Goal: Information Seeking & Learning: Learn about a topic

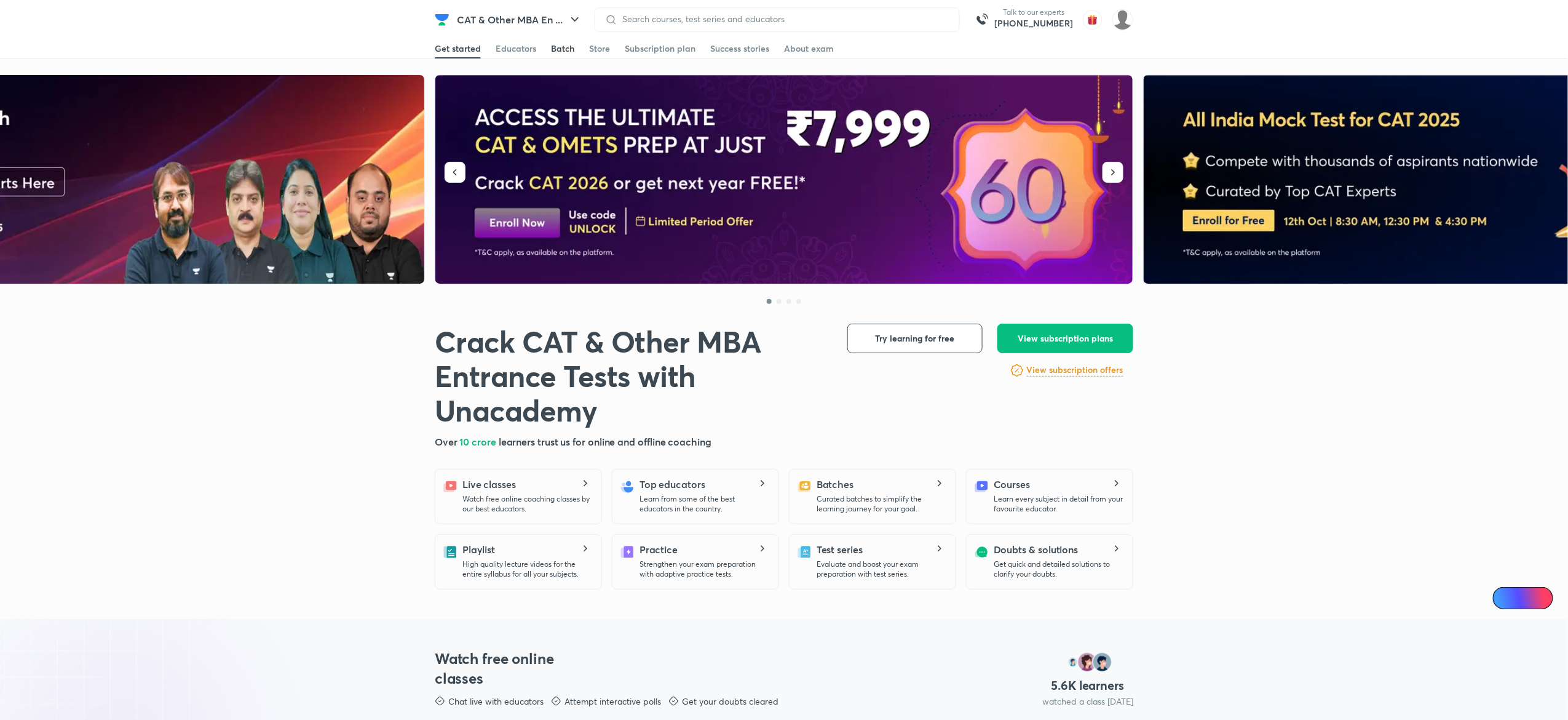
click at [572, 43] on div "Batch" at bounding box center [562, 49] width 23 height 12
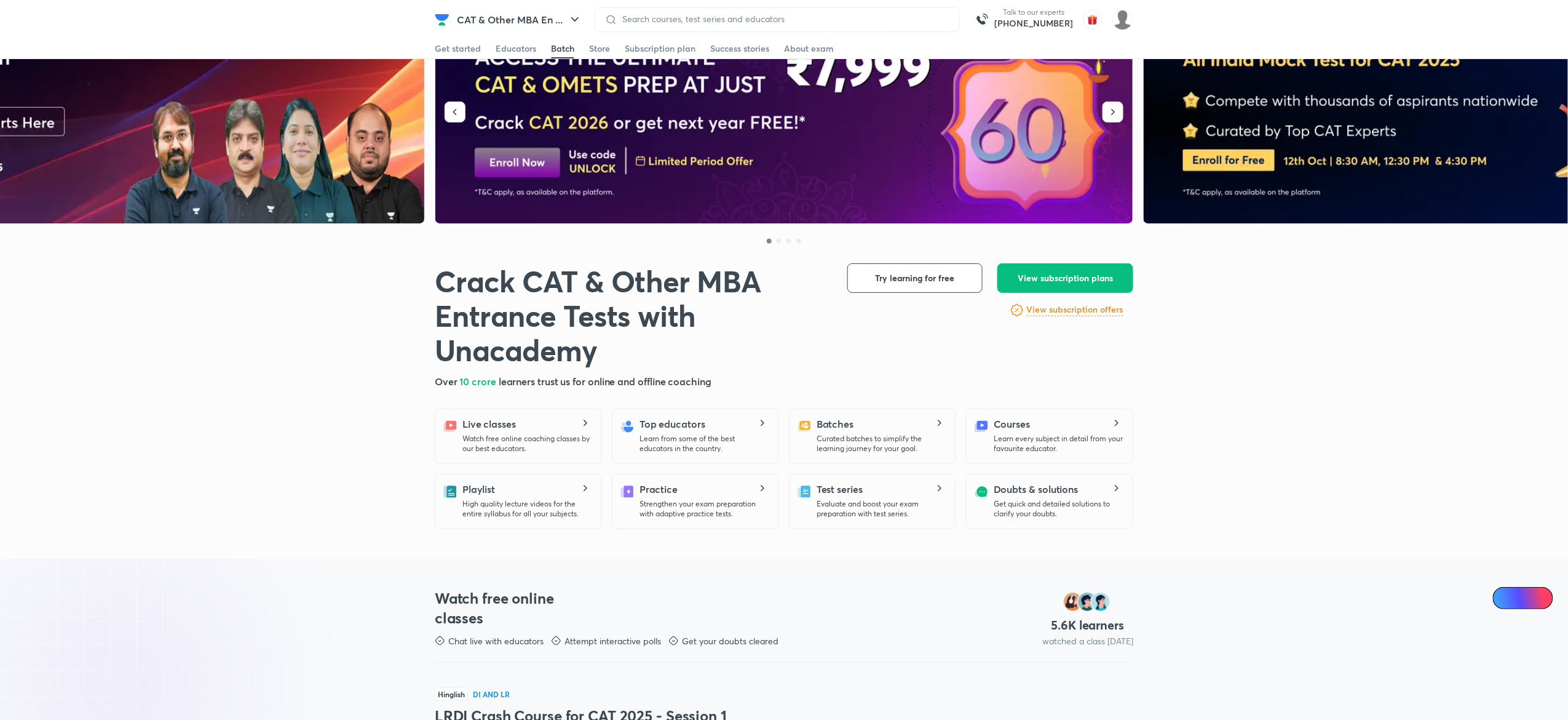
scroll to position [2631, 0]
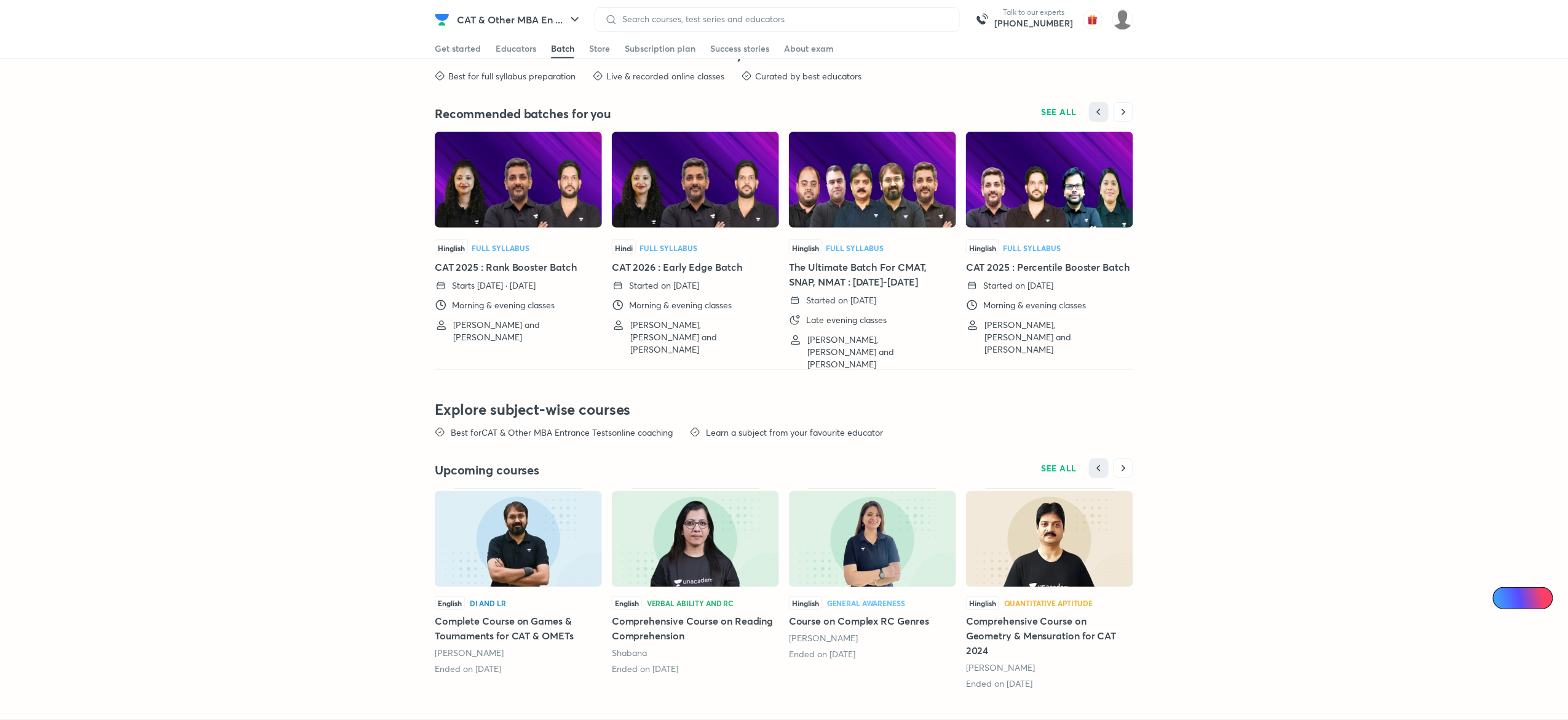
click at [529, 172] on img at bounding box center [518, 180] width 167 height 96
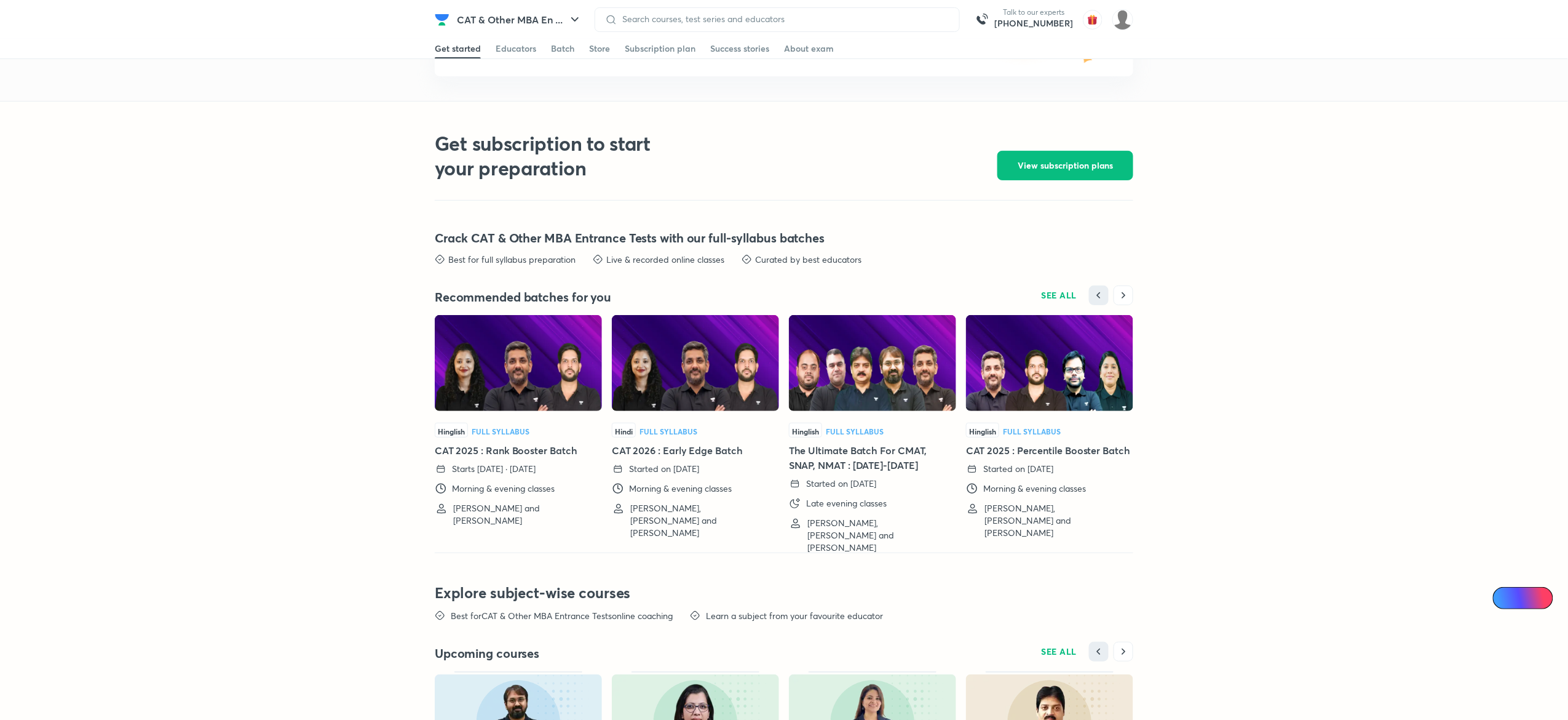
scroll to position [2631, 0]
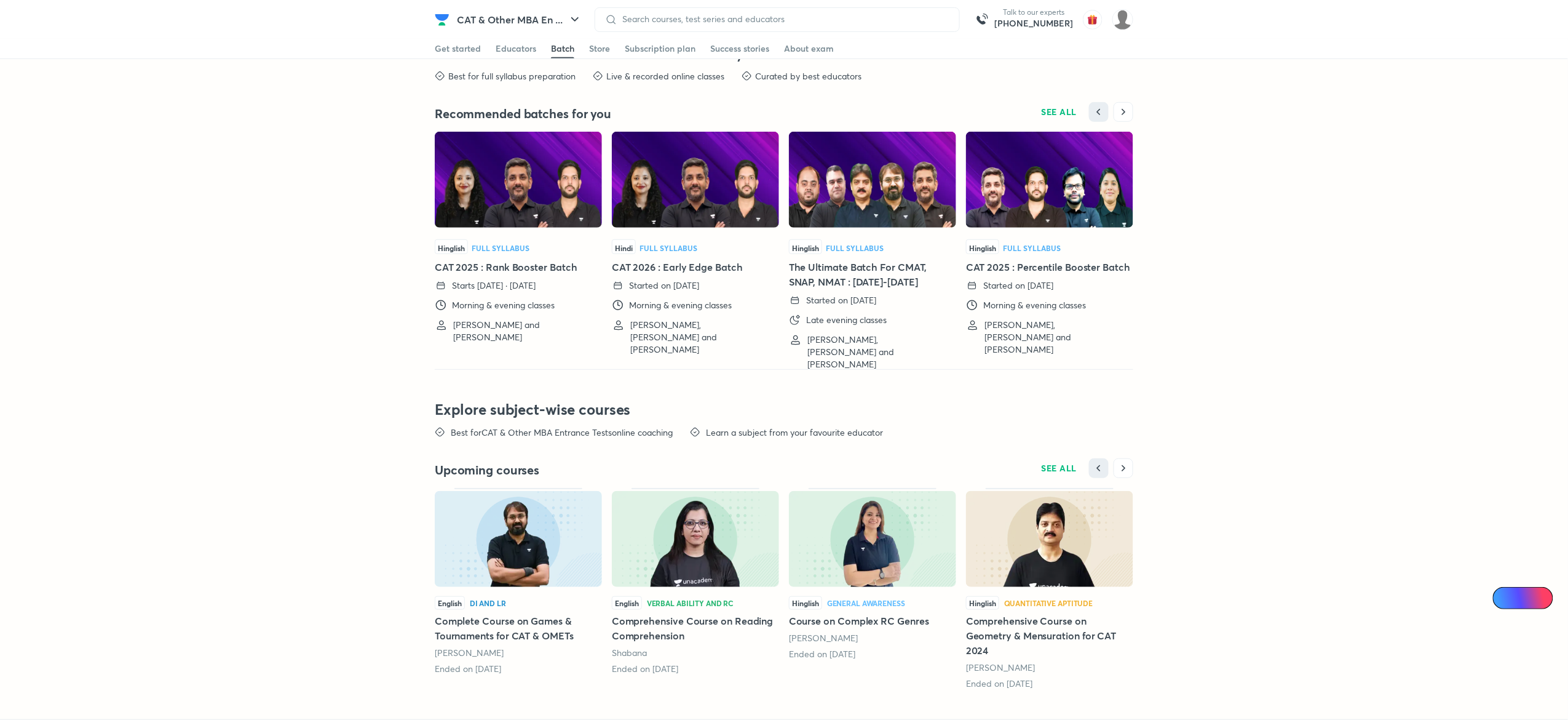
click at [505, 209] on img at bounding box center [518, 180] width 167 height 96
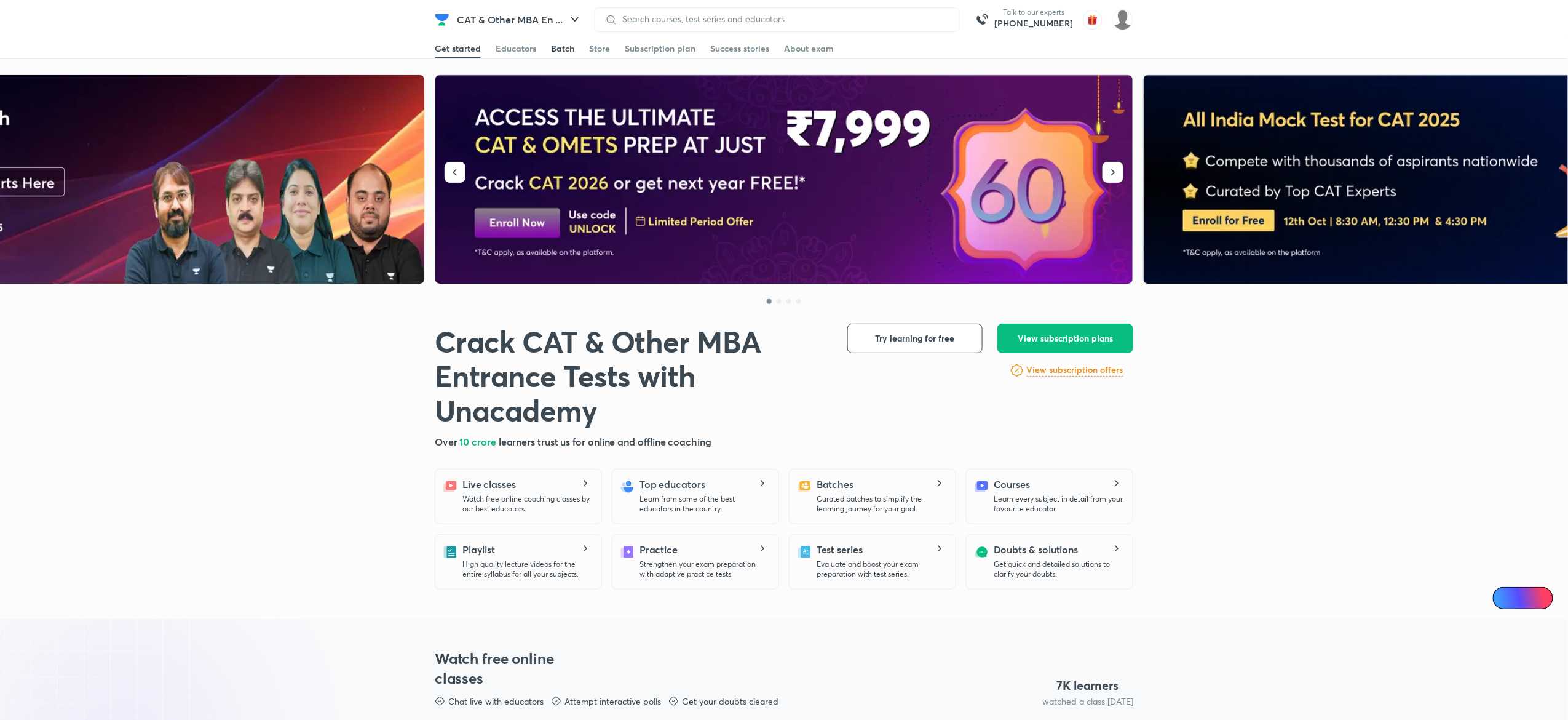
click at [561, 51] on div "Batch" at bounding box center [562, 49] width 23 height 12
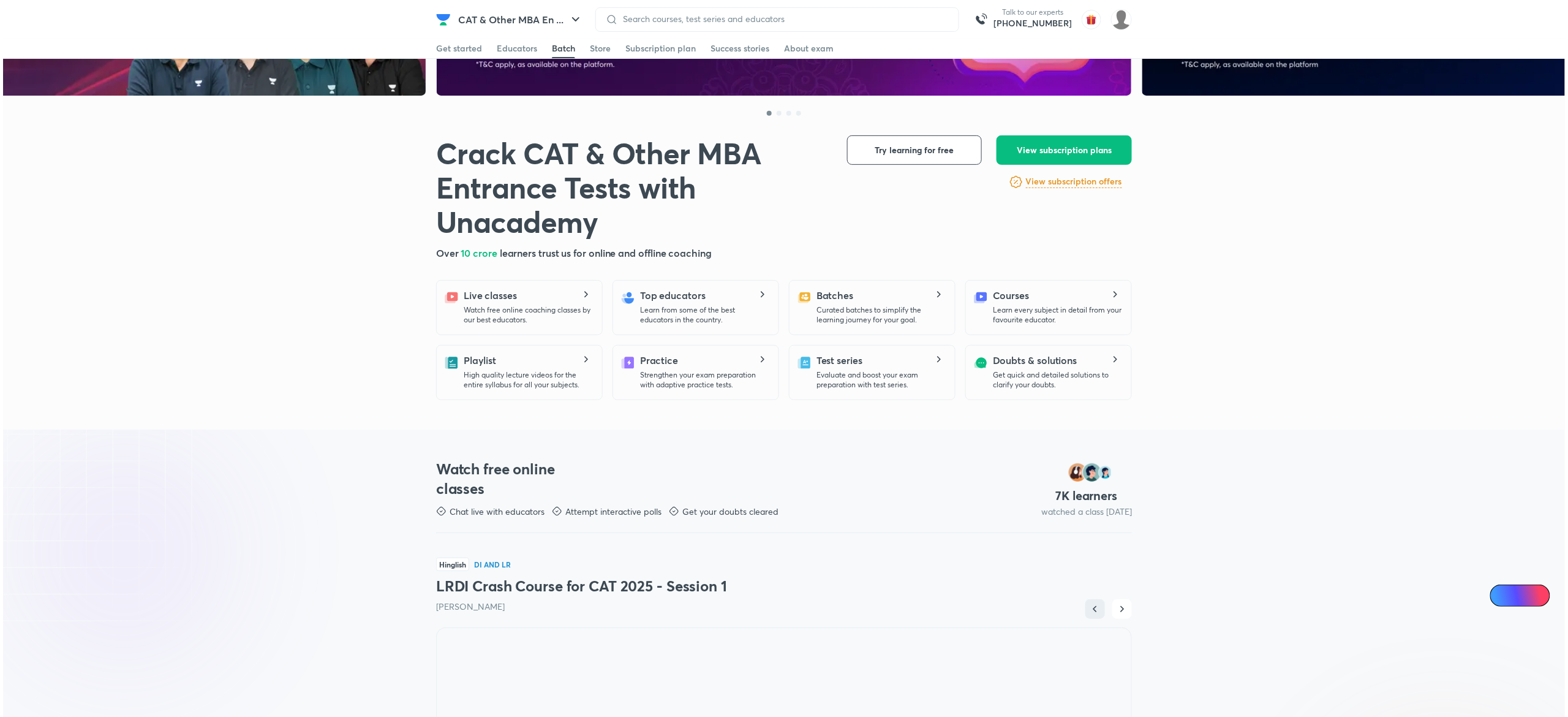
scroll to position [2620, 0]
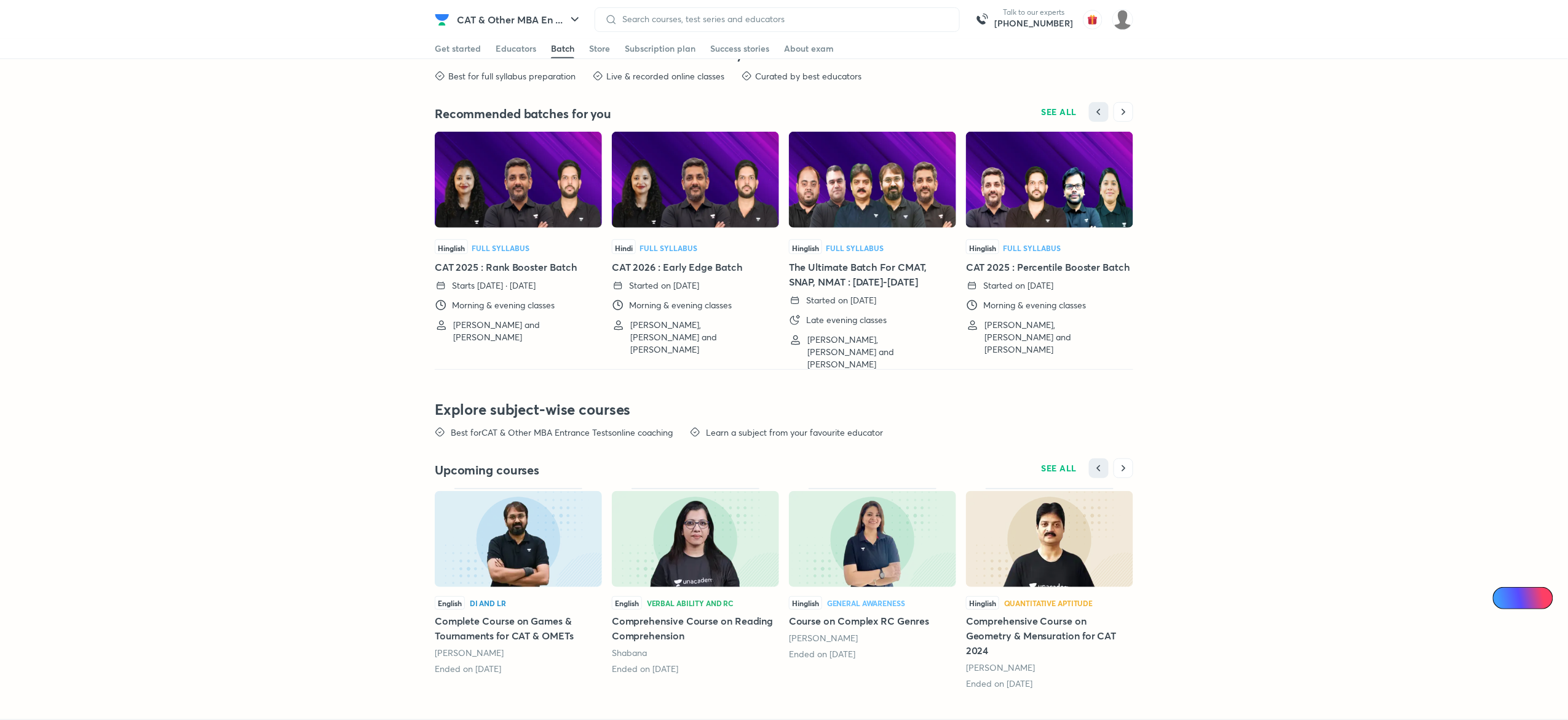
click at [852, 9] on div at bounding box center [776, 20] width 365 height 25
click at [800, 14] on input at bounding box center [786, 19] width 332 height 10
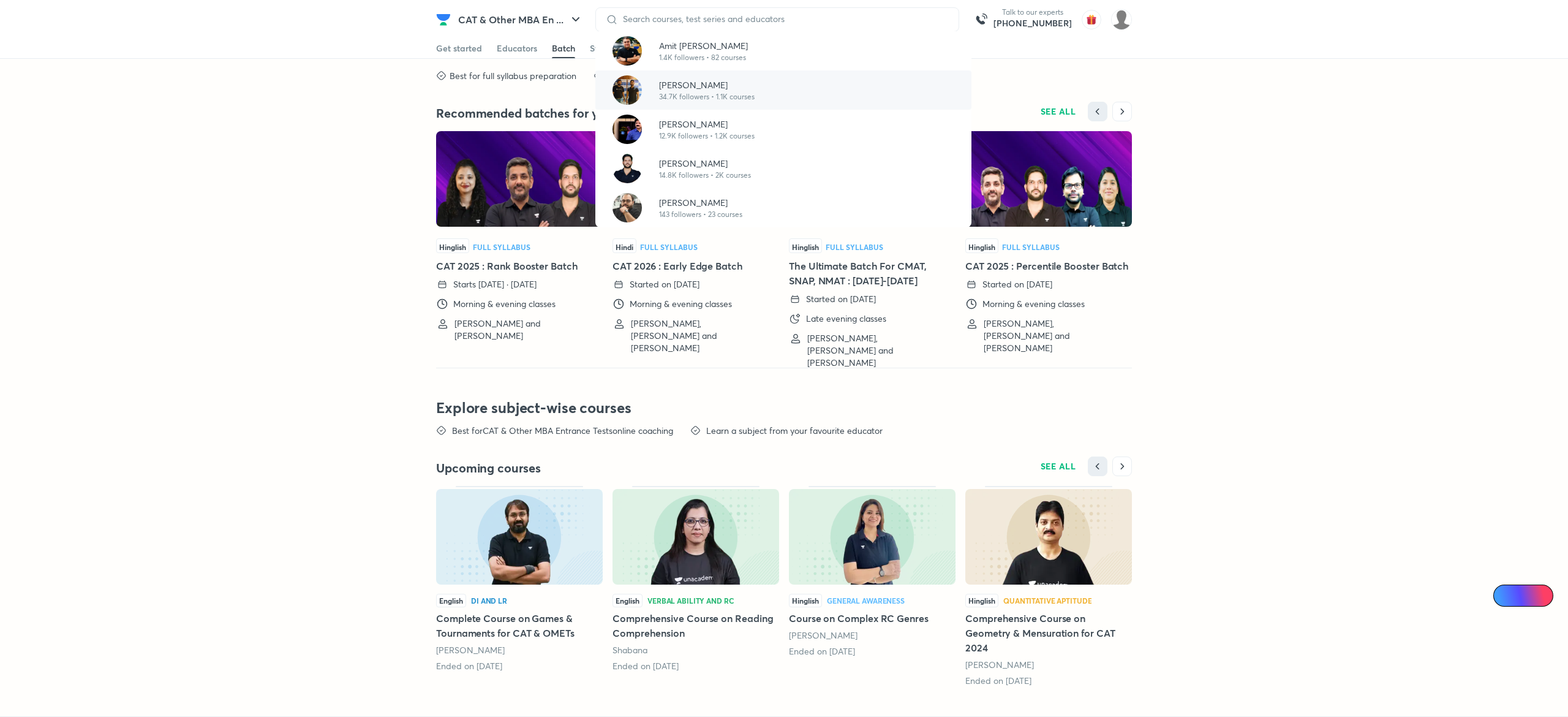
click at [719, 97] on p "34.7K followers • 1.1K courses" at bounding box center [707, 96] width 96 height 11
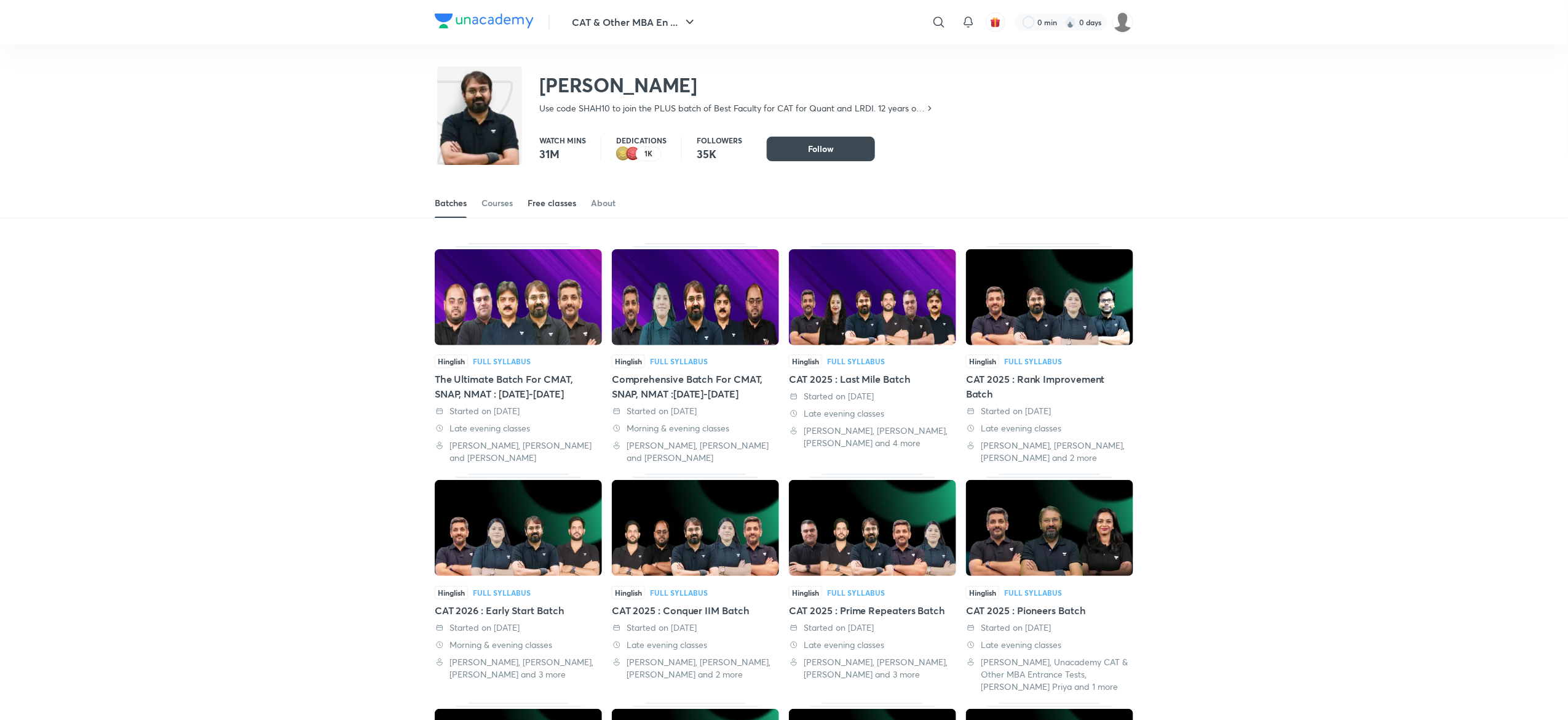
click at [553, 193] on link "Free classes" at bounding box center [552, 203] width 49 height 29
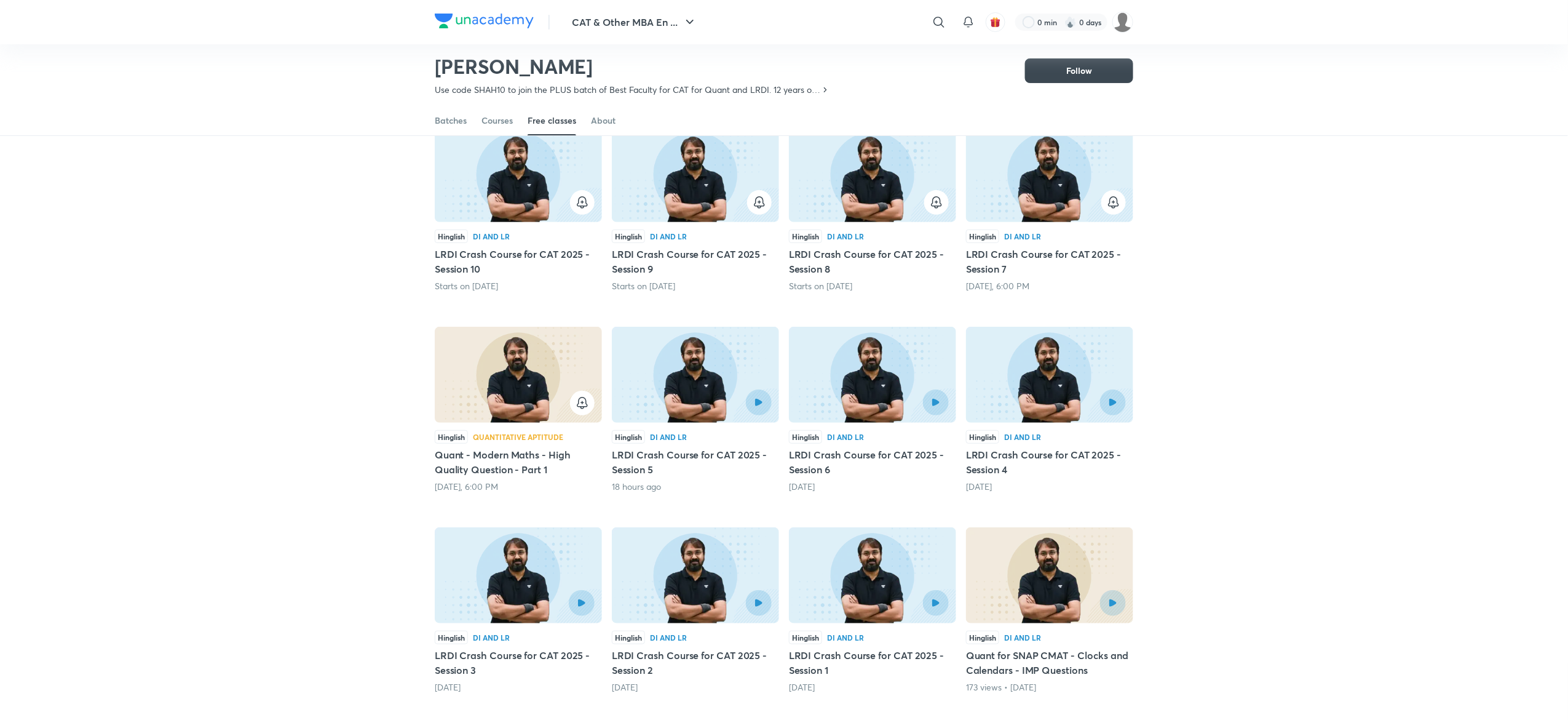
scroll to position [121, 0]
click at [537, 382] on img at bounding box center [518, 373] width 167 height 96
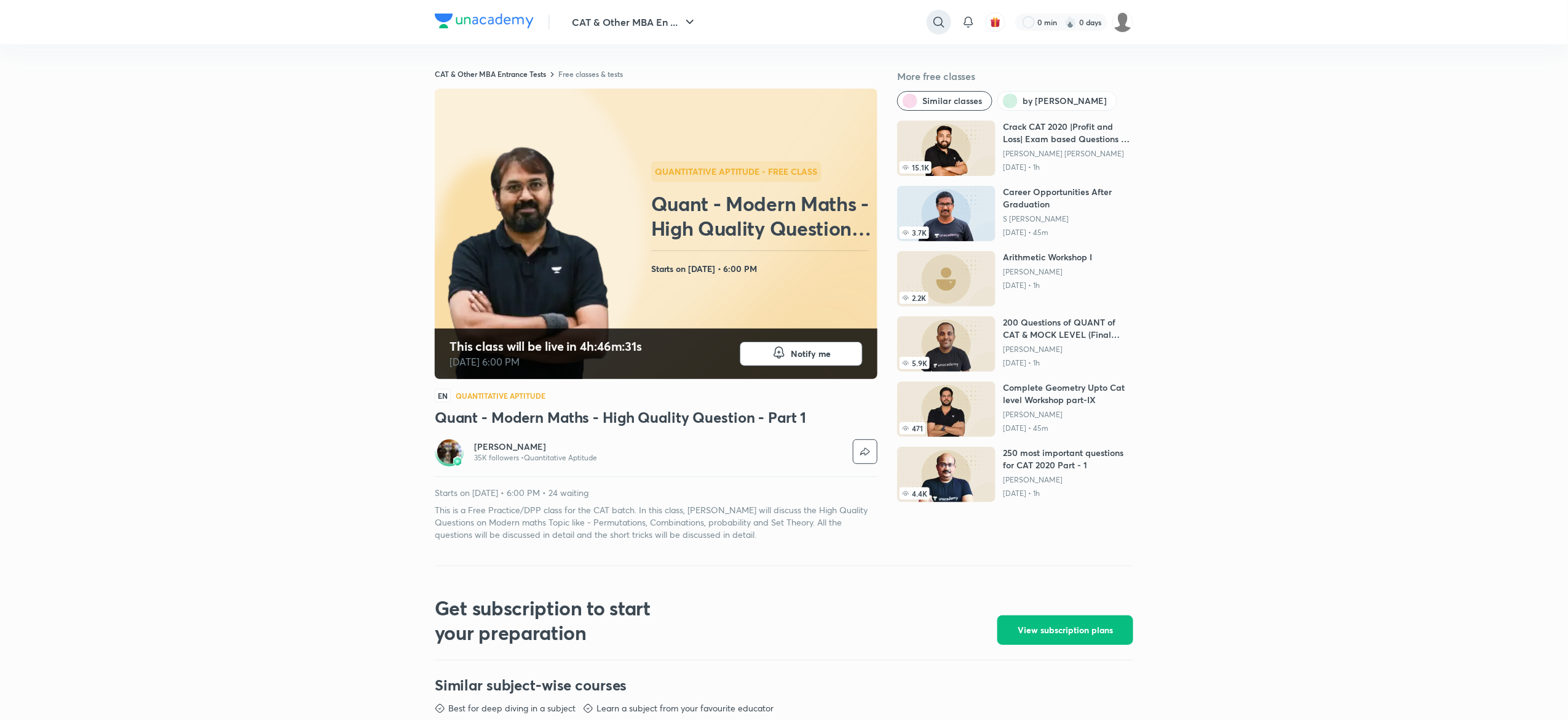
click at [942, 23] on icon at bounding box center [938, 22] width 15 height 15
type input "D"
type input "Amit rohra"
click at [811, 53] on div "amit rohra" at bounding box center [840, 49] width 227 height 29
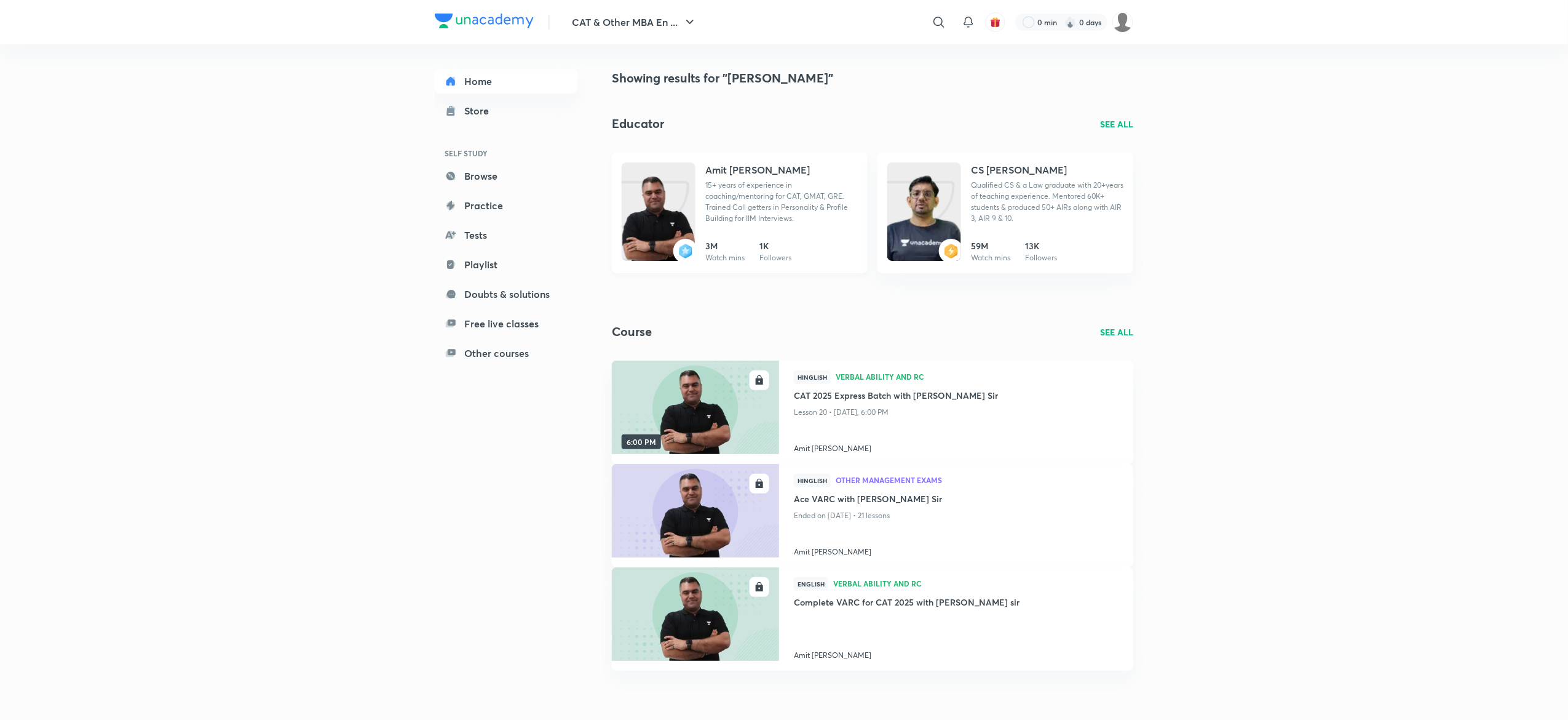
click at [675, 199] on img at bounding box center [658, 224] width 74 height 99
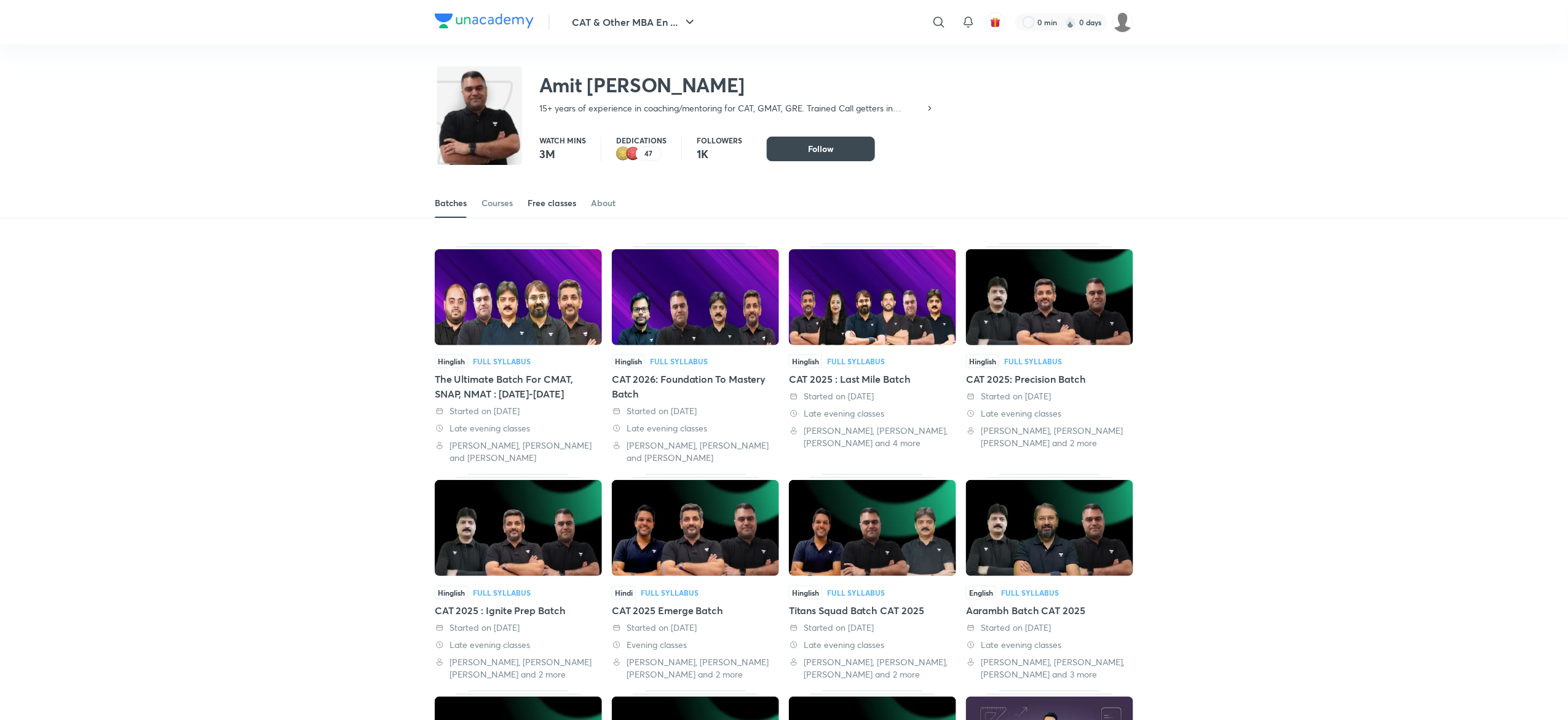
click at [561, 211] on link "Free classes" at bounding box center [552, 203] width 49 height 29
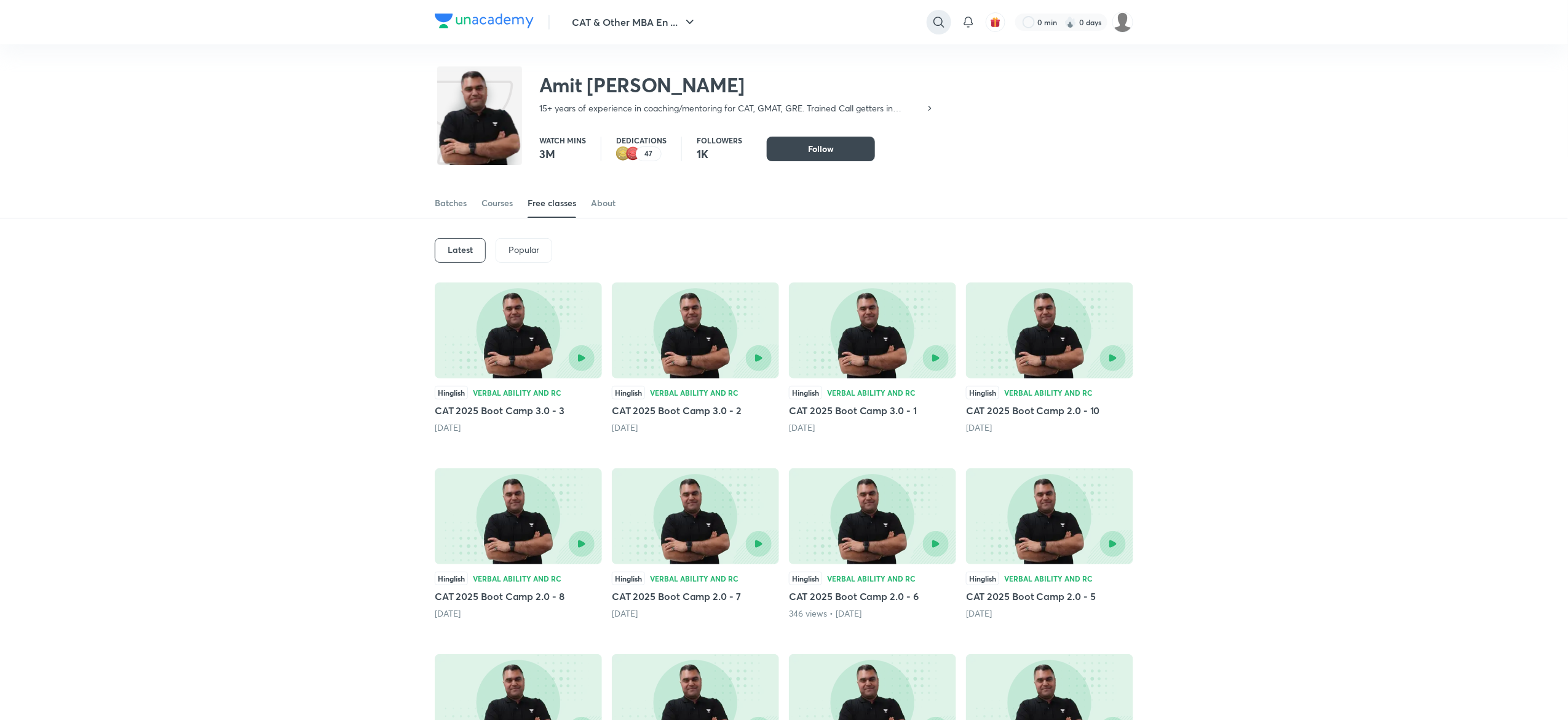
click at [933, 24] on icon at bounding box center [938, 22] width 15 height 15
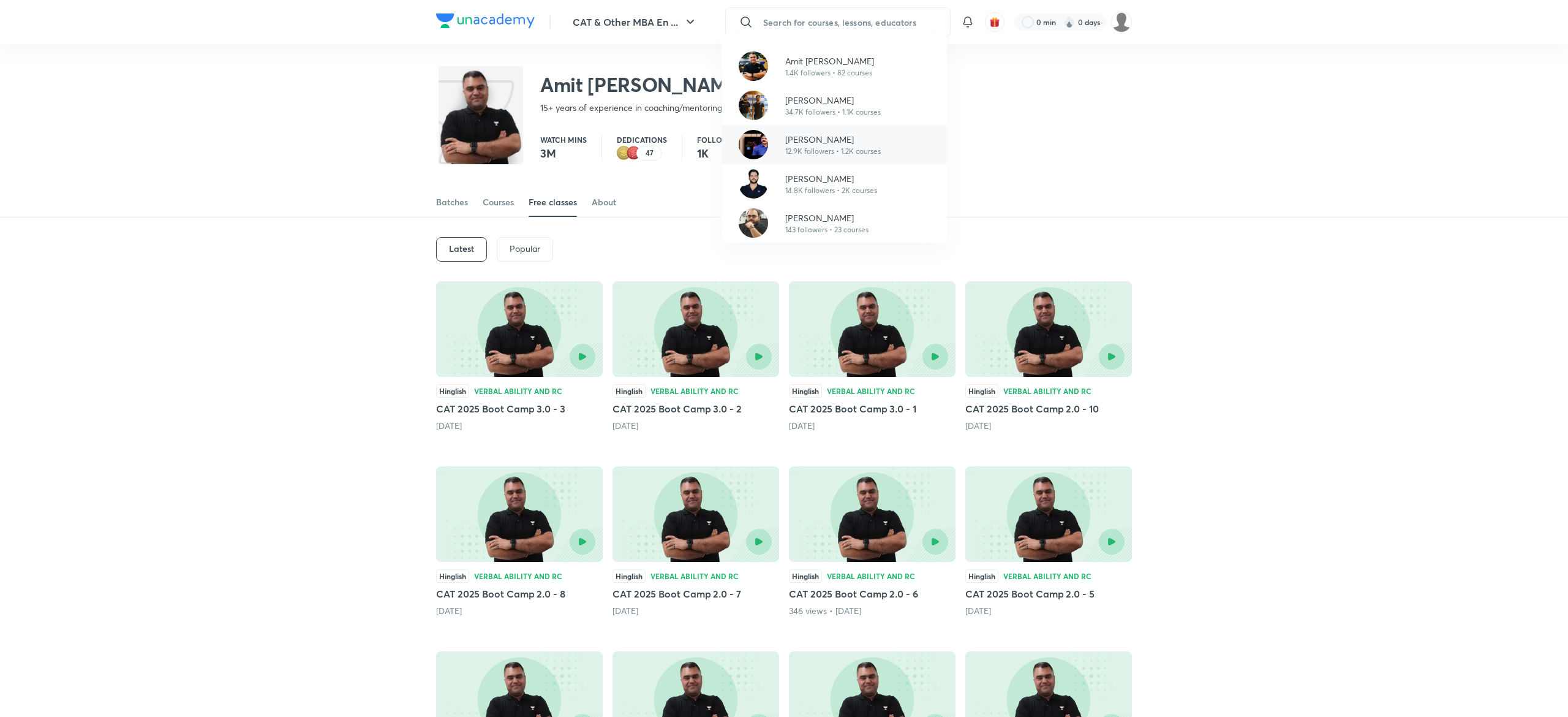
click at [833, 131] on div "Lokesh Agarwal 12.9K followers • 1.2K courses" at bounding box center [834, 144] width 226 height 39
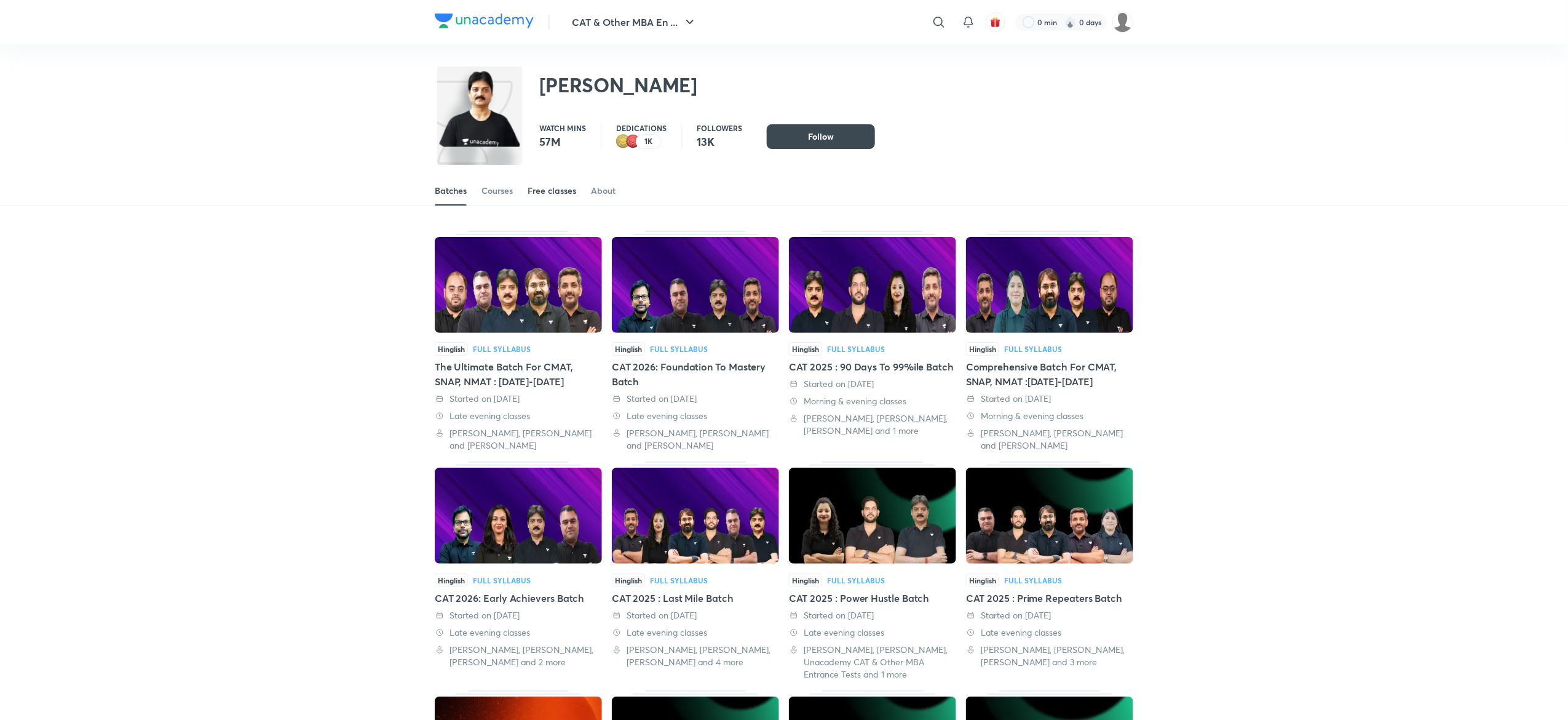
click at [540, 203] on link "Free classes" at bounding box center [552, 190] width 49 height 29
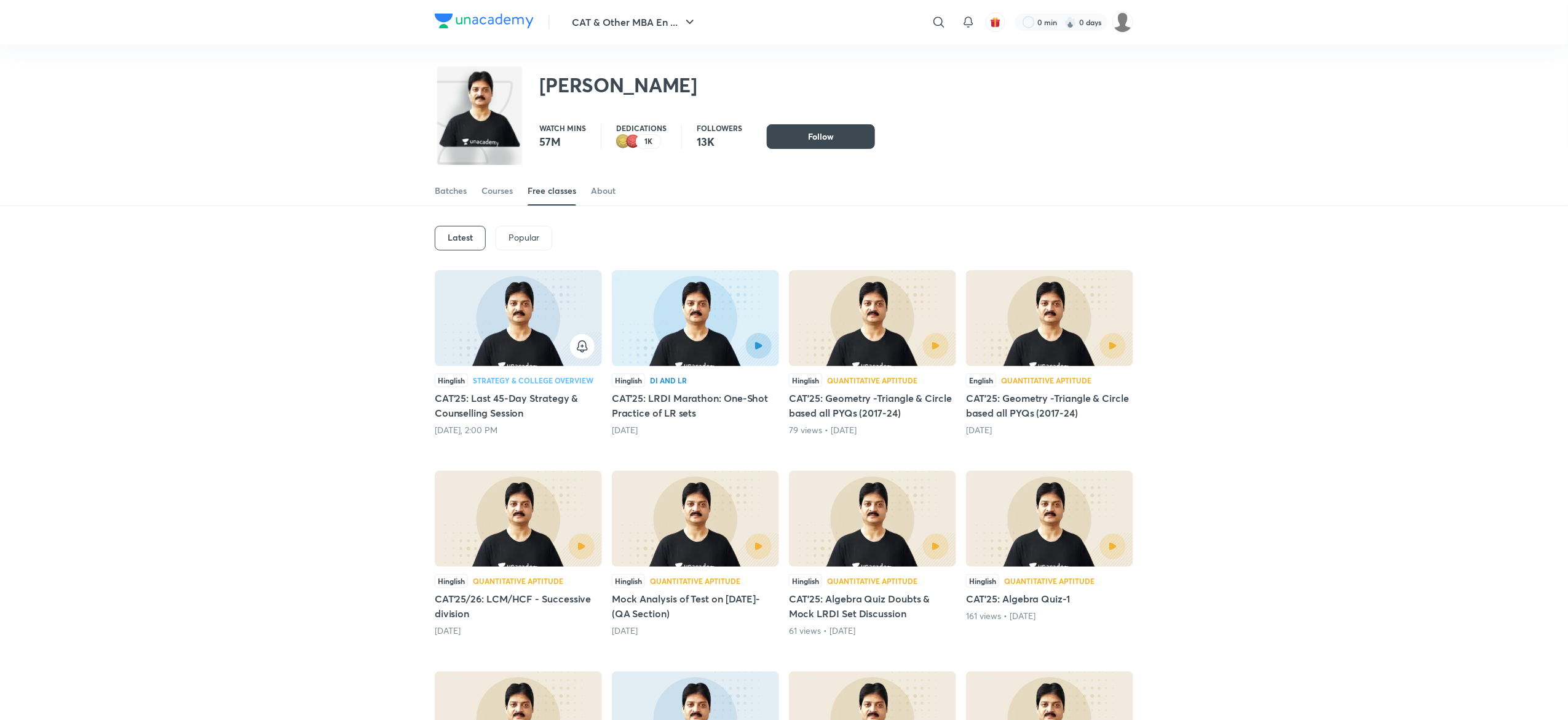
click at [518, 348] on div at bounding box center [519, 347] width 153 height 25
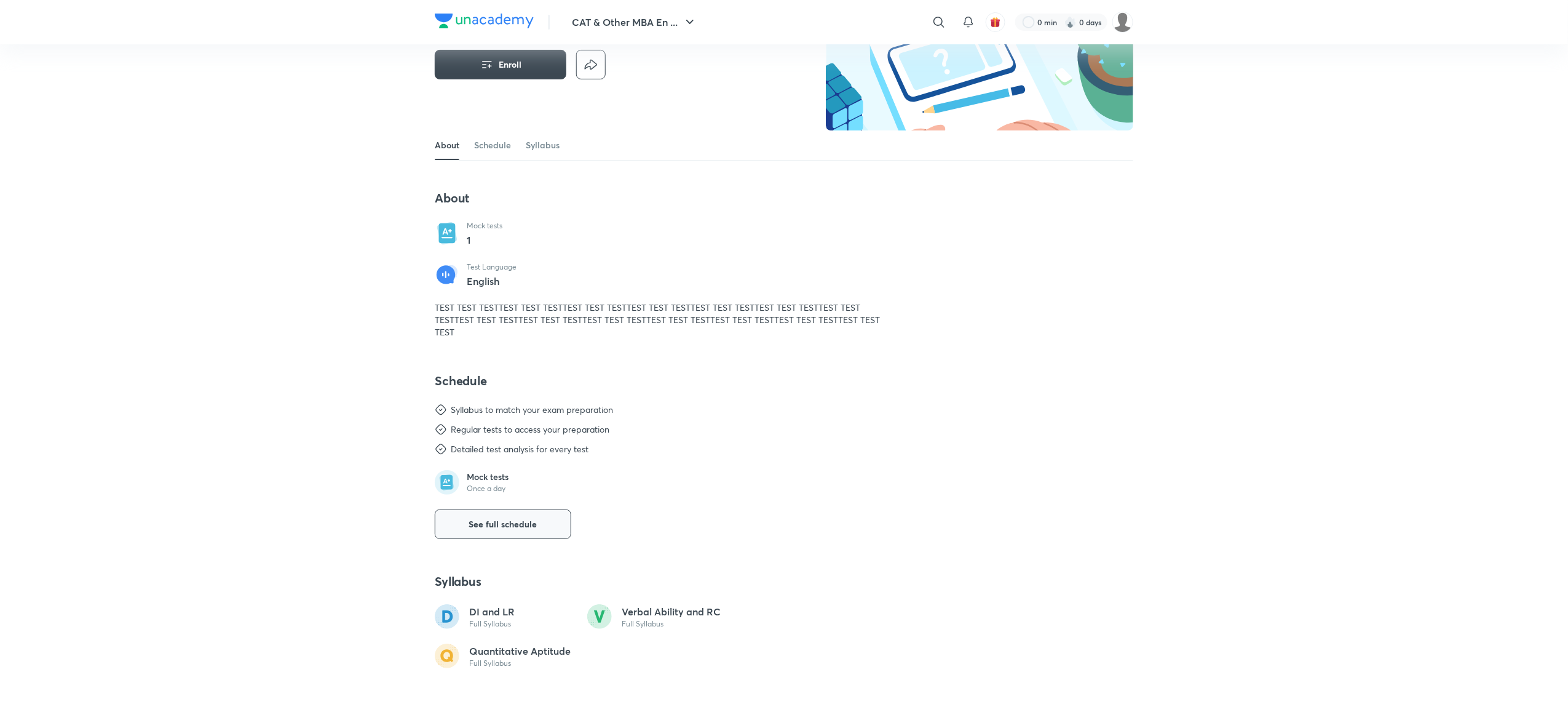
click at [505, 516] on button "See full schedule" at bounding box center [503, 524] width 137 height 29
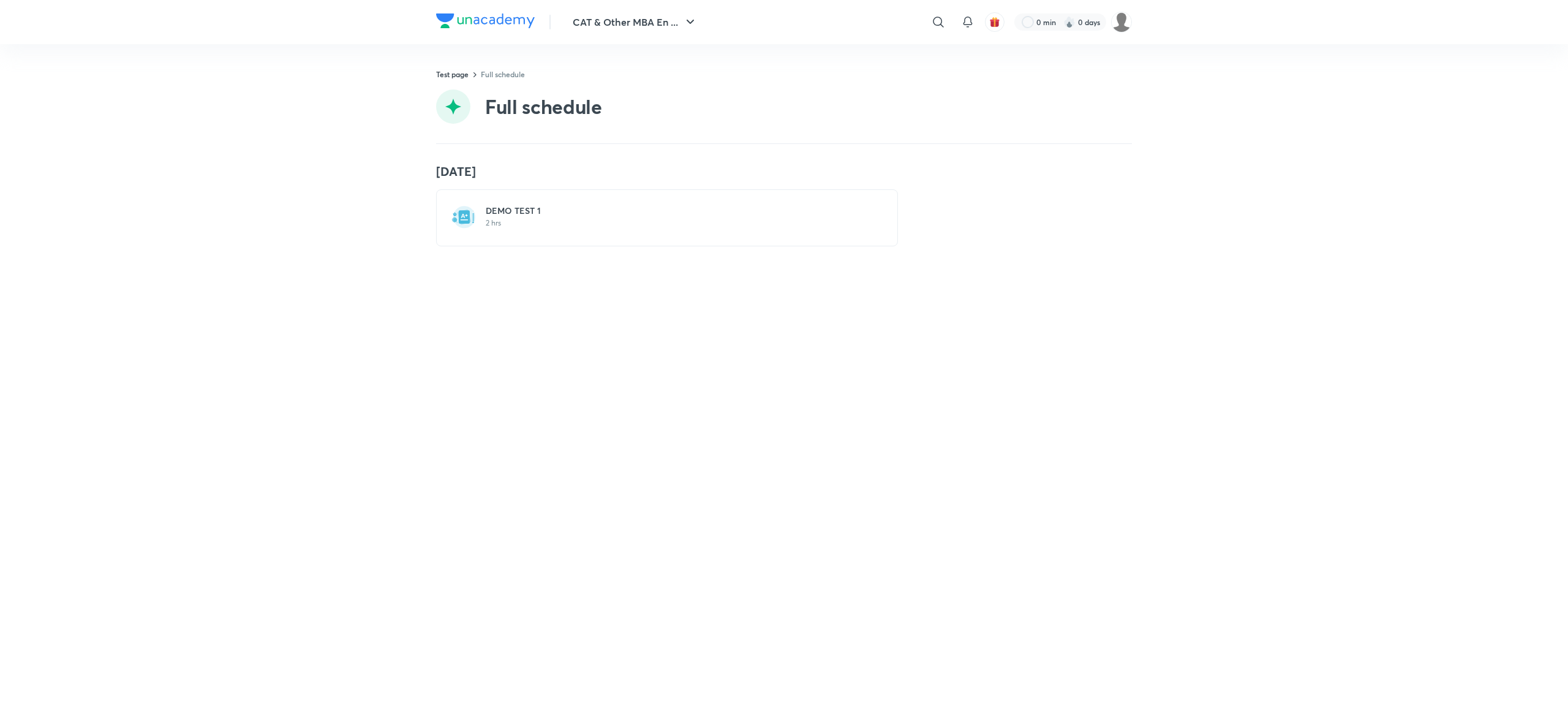
click at [594, 220] on p "2 hrs" at bounding box center [675, 222] width 377 height 10
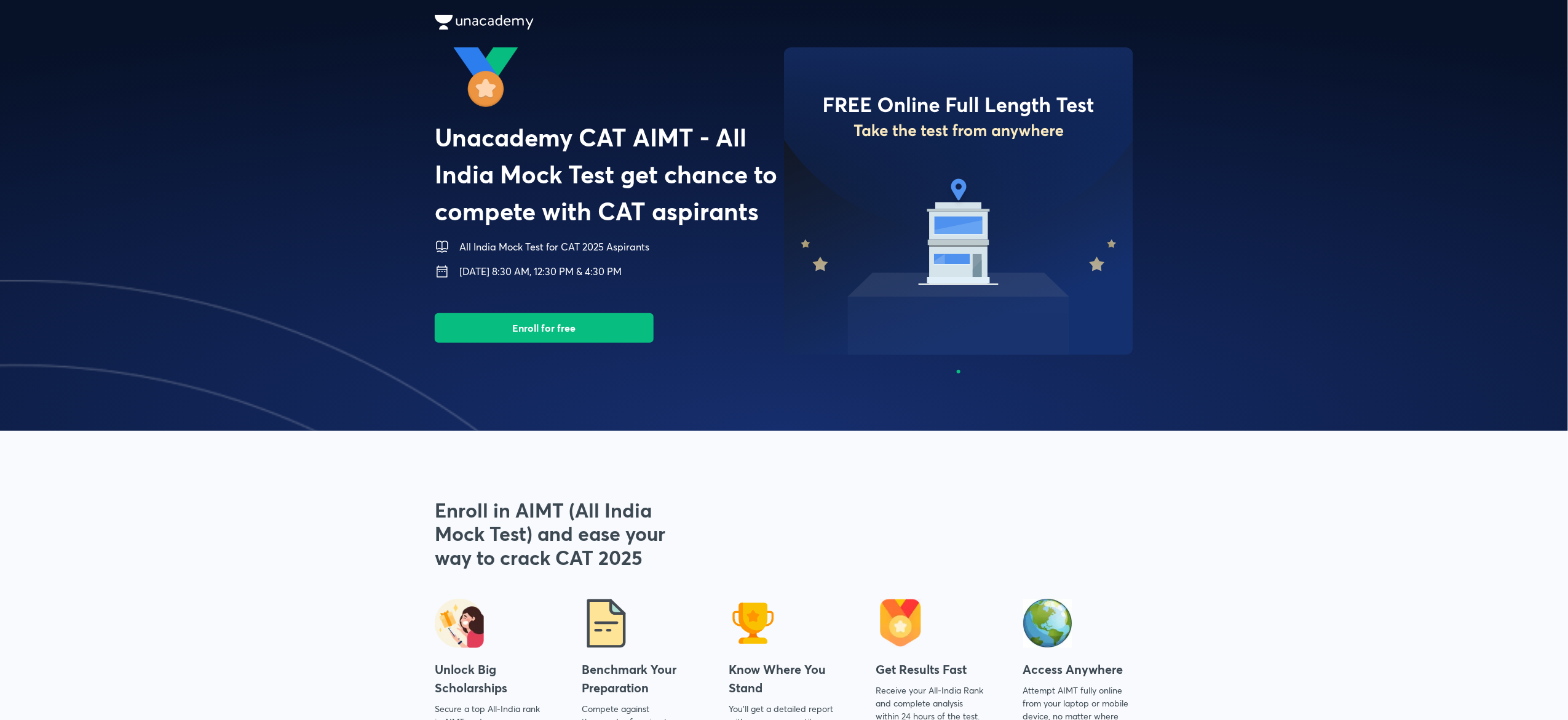
click at [1190, 276] on span at bounding box center [784, 215] width 1568 height 430
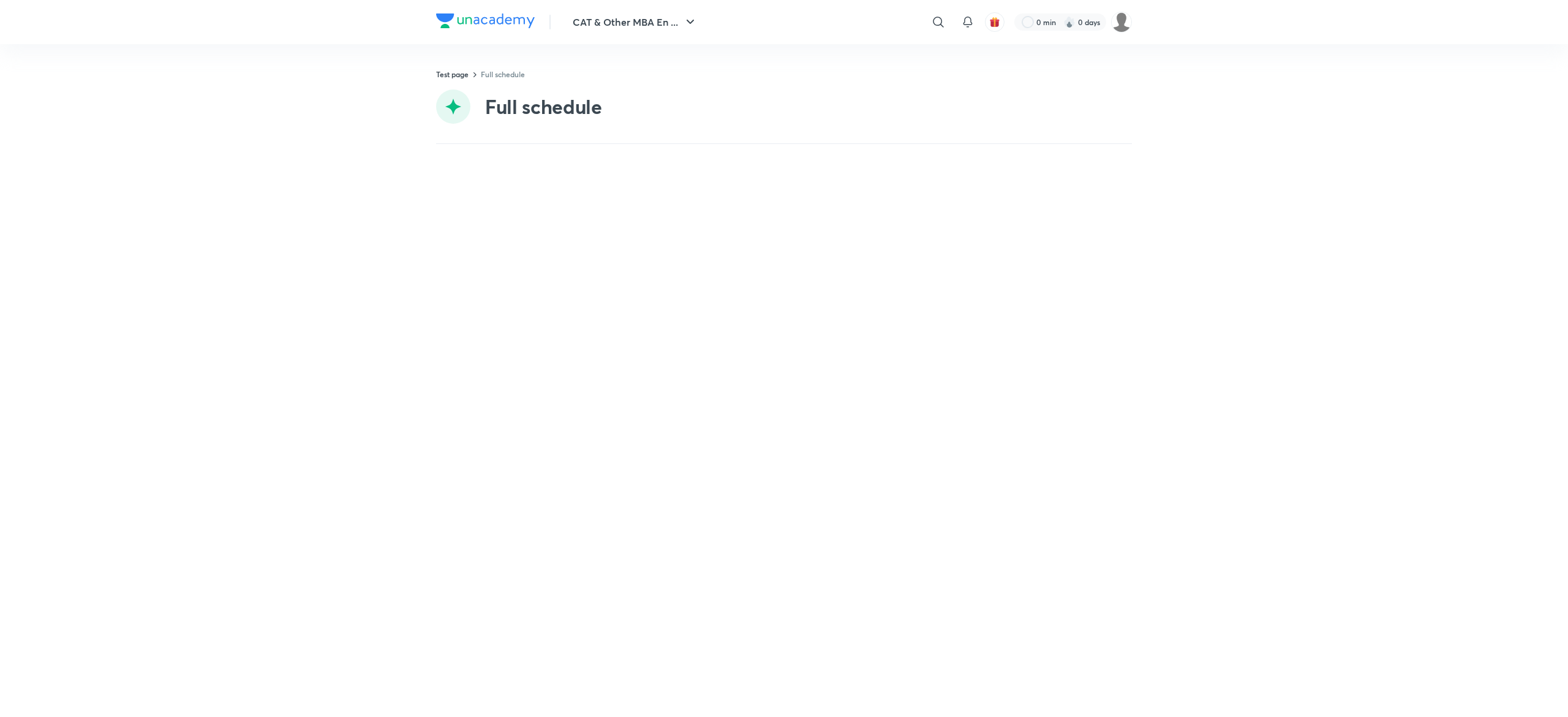
click at [640, 242] on div at bounding box center [784, 430] width 1568 height 573
click at [593, 220] on p "2 hrs" at bounding box center [675, 222] width 377 height 10
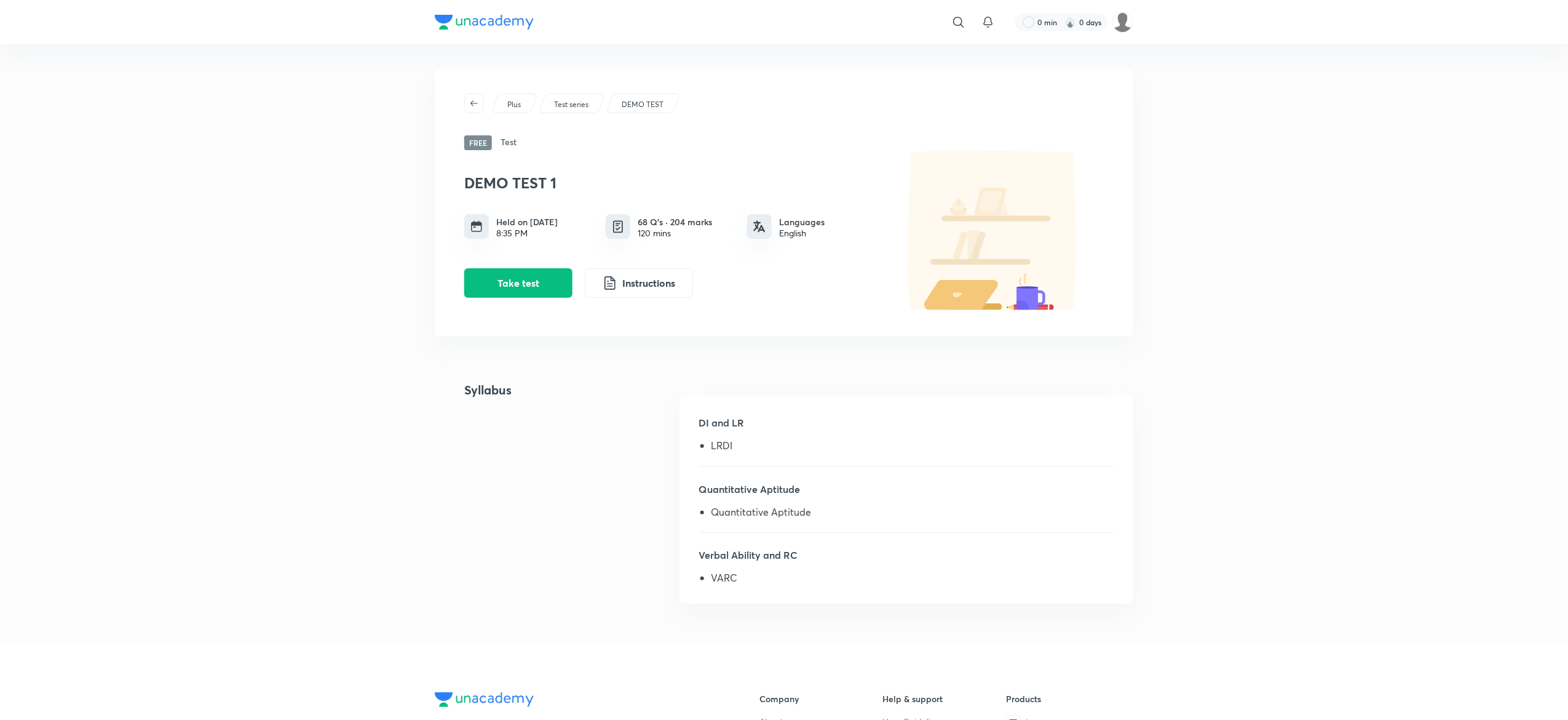
click at [556, 347] on div "Plus Test series DEMO TEST Free Test DEMO TEST 1 Held on [DATE] 8:35 PM 68 Q’s …" at bounding box center [784, 344] width 698 height 549
click at [648, 288] on button "Instructions" at bounding box center [639, 281] width 108 height 29
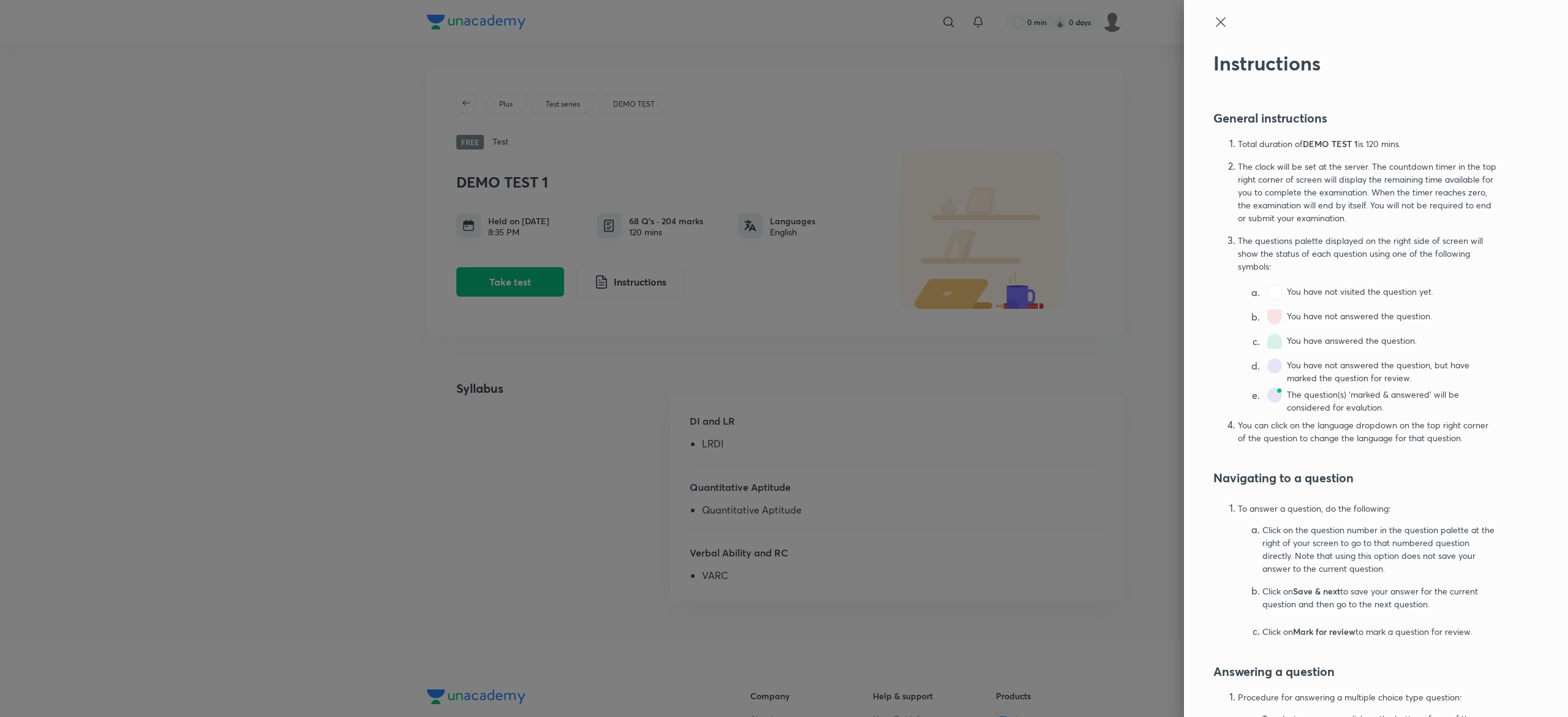
click at [1038, 318] on div at bounding box center [784, 358] width 1568 height 717
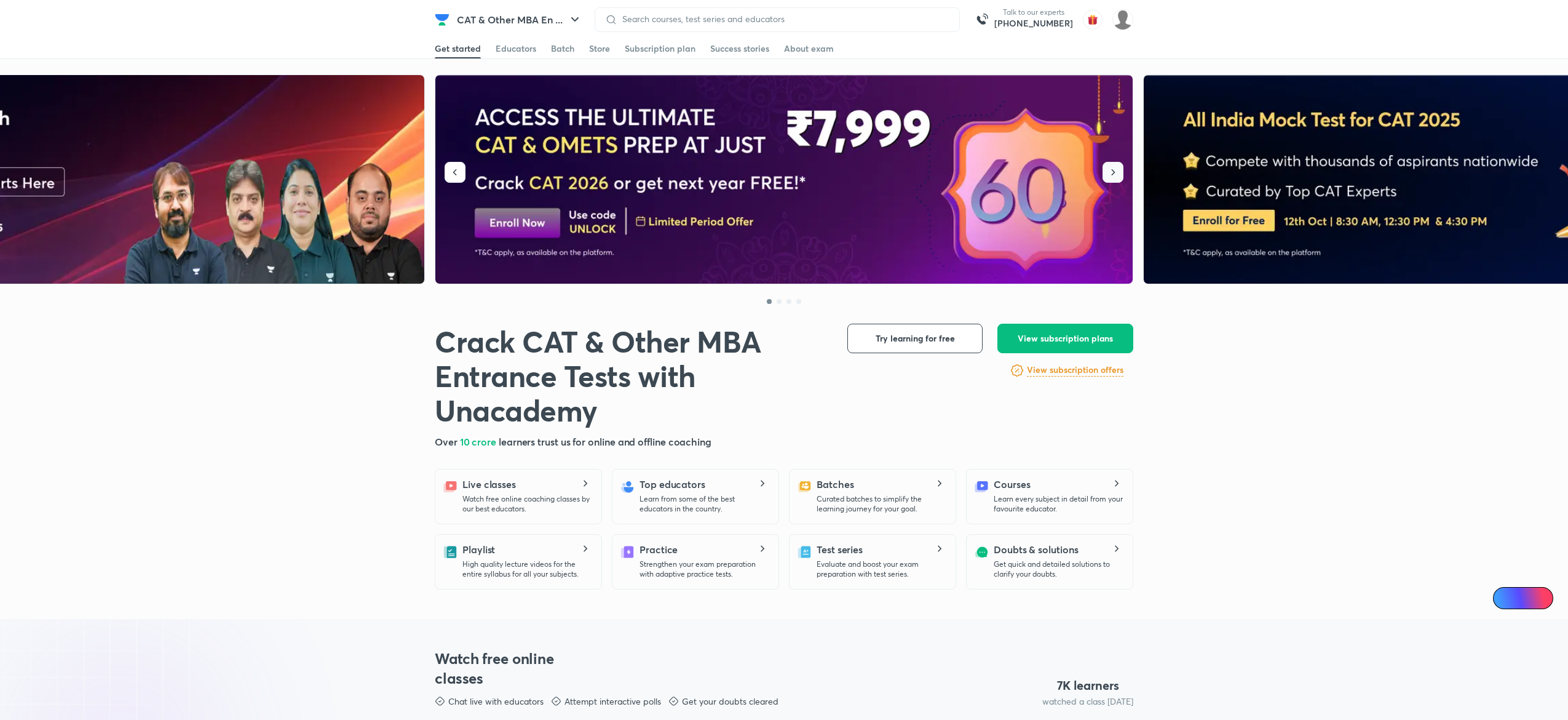
drag, startPoint x: 0, startPoint y: 0, endPoint x: 1110, endPoint y: 177, distance: 1124.0
click at [1110, 177] on icon "button" at bounding box center [1113, 172] width 12 height 12
click at [561, 51] on div "Batch" at bounding box center [562, 49] width 23 height 12
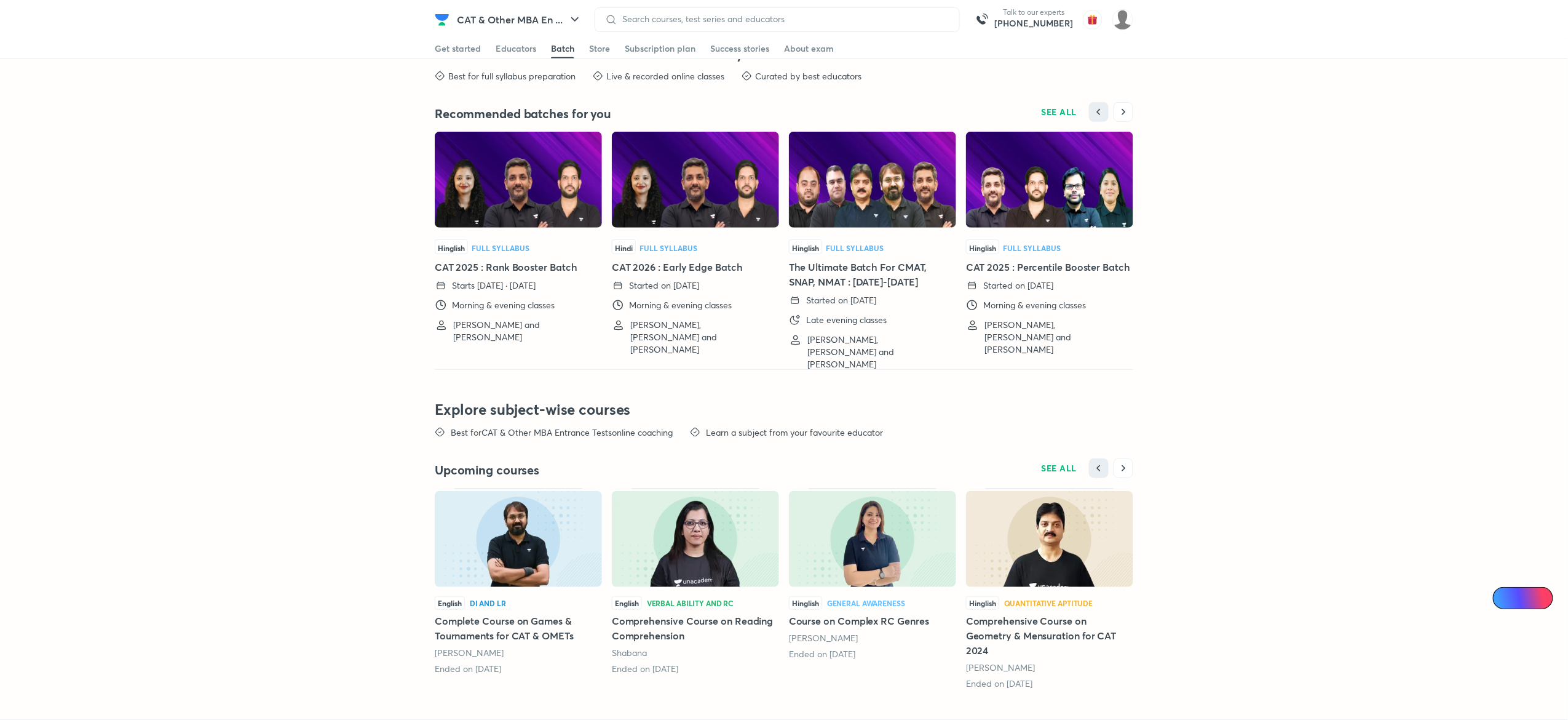
click at [528, 189] on img at bounding box center [518, 180] width 167 height 96
